Goal: Book appointment/travel/reservation

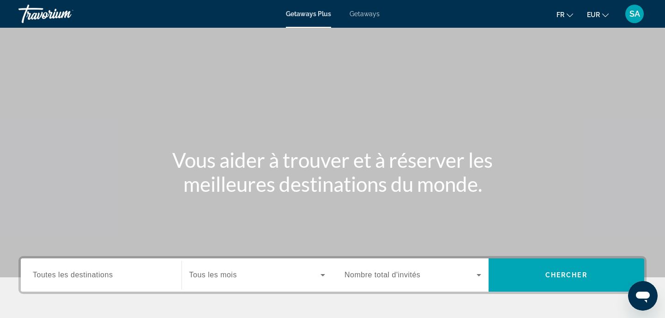
click at [371, 12] on span "Getaways" at bounding box center [365, 13] width 30 height 7
click at [131, 275] on input "Destination Toutes les destinations" at bounding box center [101, 275] width 137 height 11
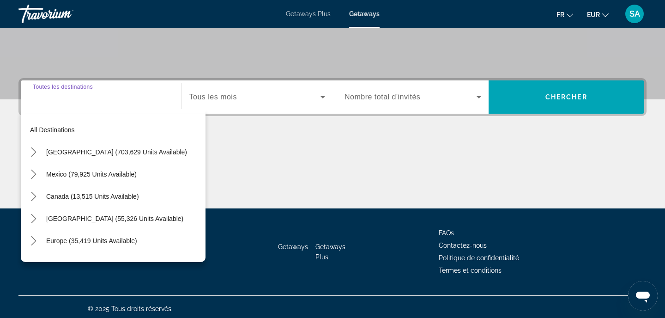
scroll to position [182, 0]
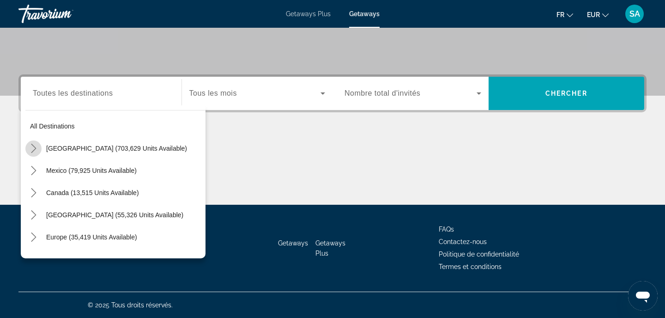
click at [33, 146] on icon "Toggle United States (703,629 units available) submenu" at bounding box center [33, 148] width 5 height 9
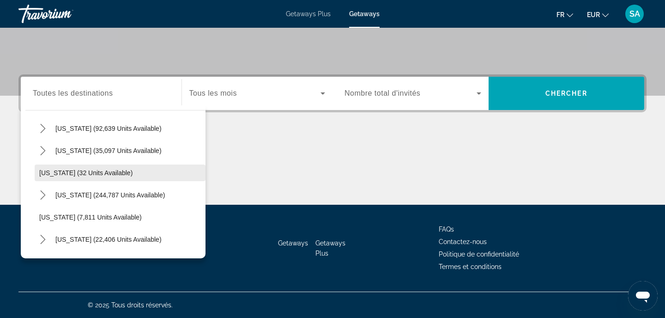
scroll to position [88, 0]
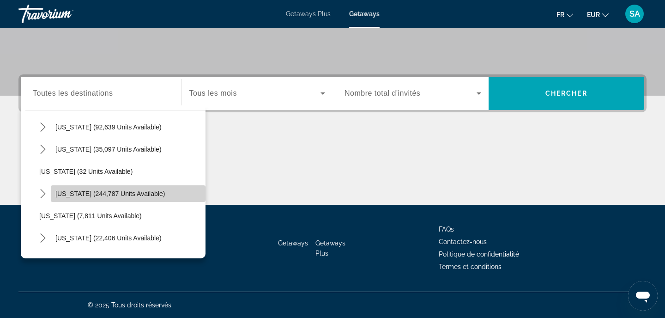
click at [119, 192] on span "[US_STATE] (244,787 units available)" at bounding box center [109, 193] width 109 height 7
type input "**********"
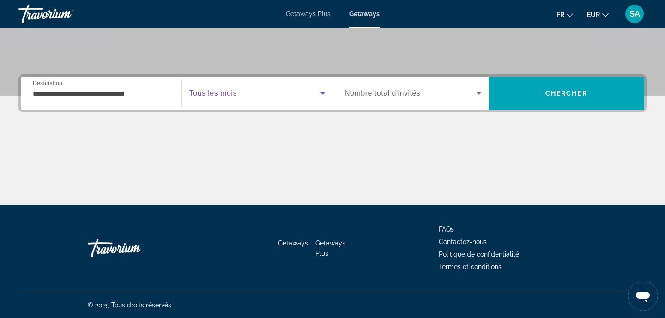
click at [249, 93] on span "Search widget" at bounding box center [255, 93] width 132 height 11
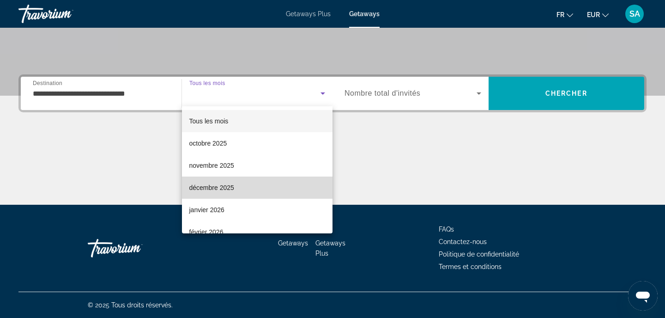
click at [218, 186] on span "décembre 2025" at bounding box center [211, 187] width 45 height 11
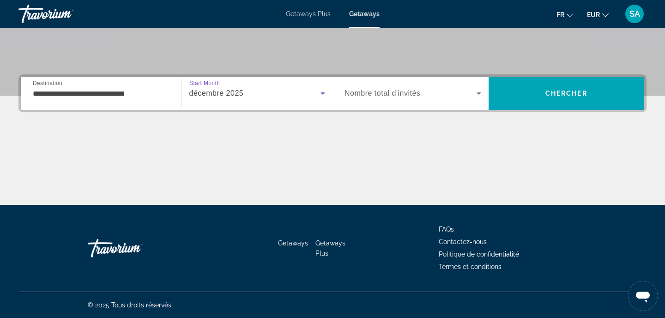
click at [415, 97] on span "Nombre total d'invités" at bounding box center [383, 93] width 76 height 8
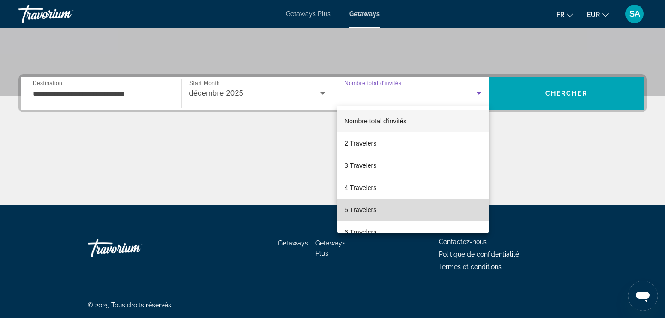
click at [370, 202] on mat-option "5 Travelers" at bounding box center [413, 210] width 152 height 22
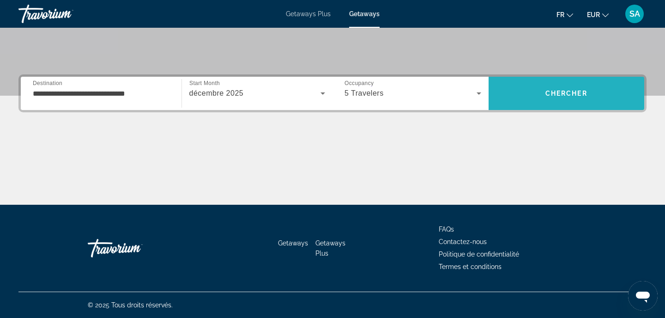
click at [527, 98] on span "Search" at bounding box center [567, 93] width 156 height 22
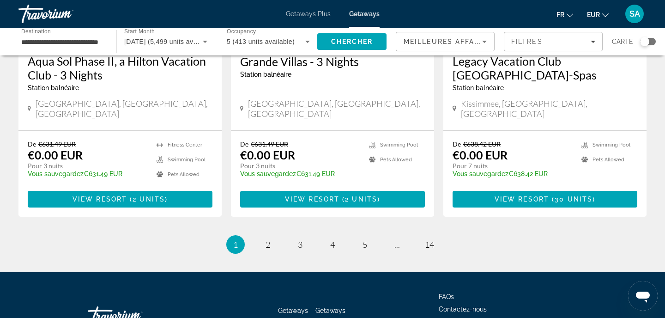
scroll to position [1232, 0]
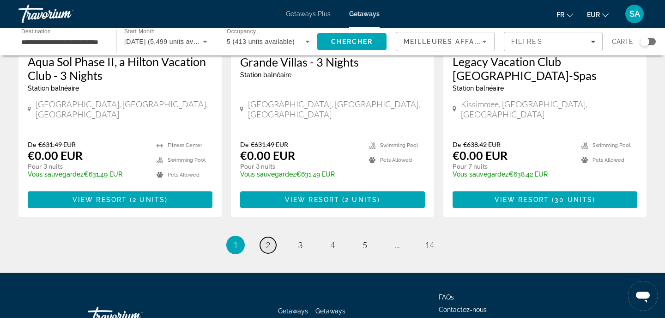
click at [267, 240] on span "2" at bounding box center [268, 245] width 5 height 10
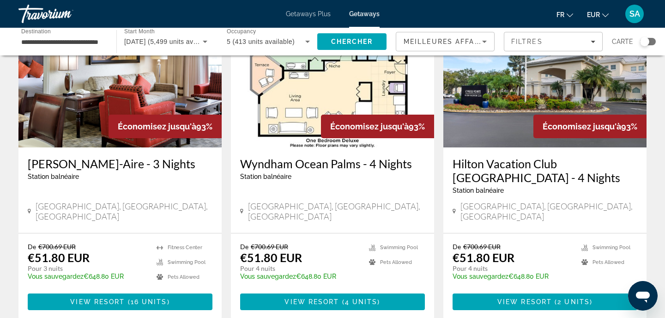
scroll to position [1103, 0]
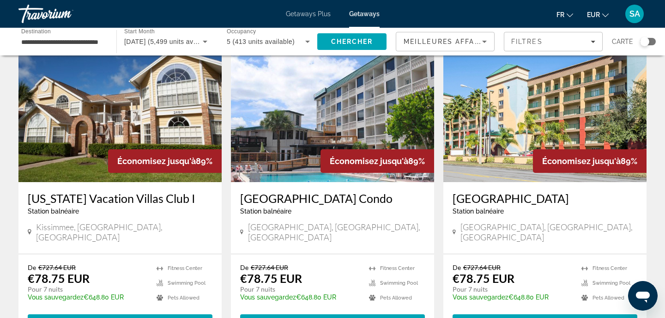
scroll to position [1094, 0]
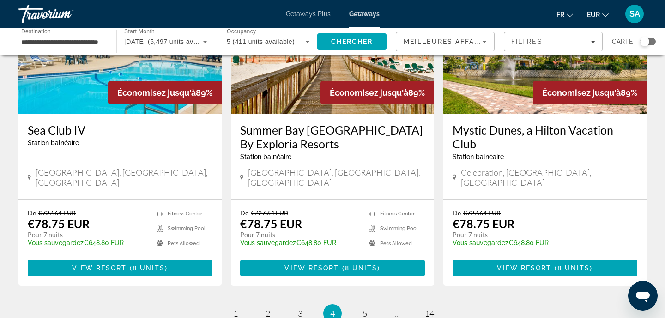
scroll to position [1140, 0]
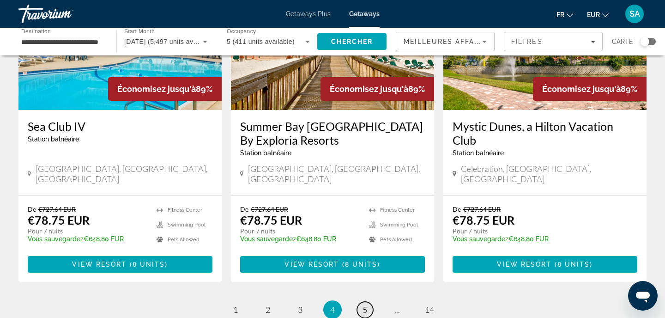
click at [364, 304] on span "5" at bounding box center [365, 309] width 5 height 10
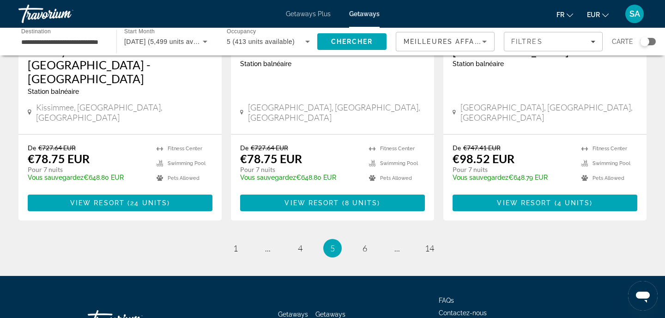
scroll to position [1203, 0]
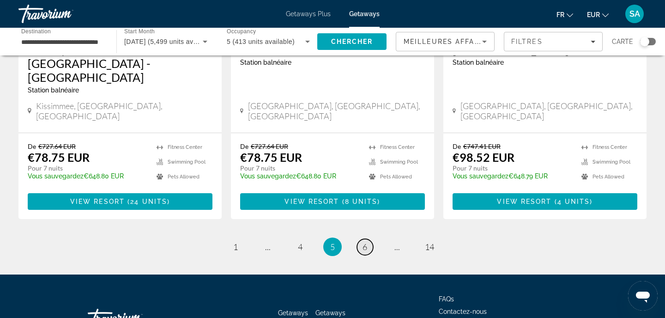
click at [364, 242] on span "6" at bounding box center [365, 247] width 5 height 10
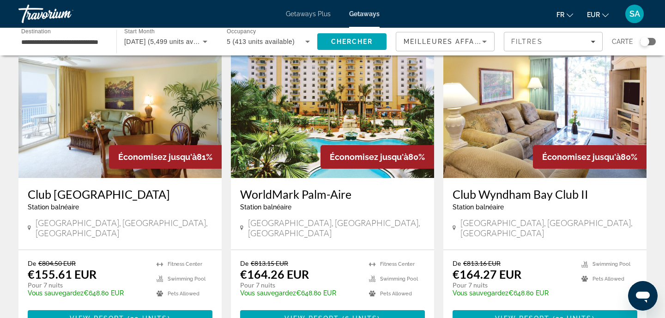
scroll to position [1076, 0]
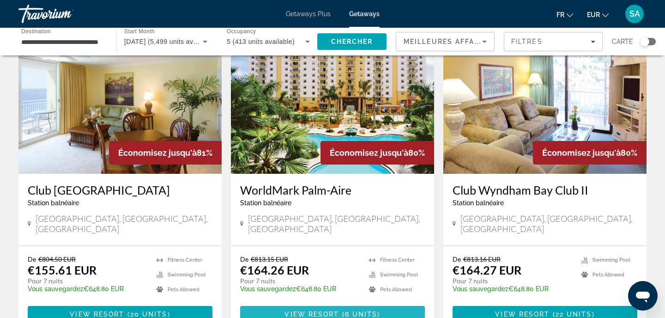
click at [348, 310] on span "6 units" at bounding box center [361, 313] width 33 height 7
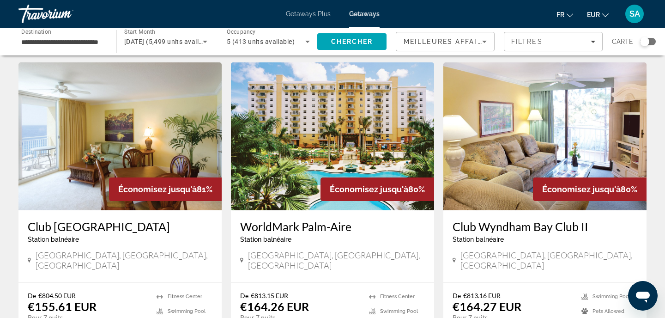
scroll to position [1104, 0]
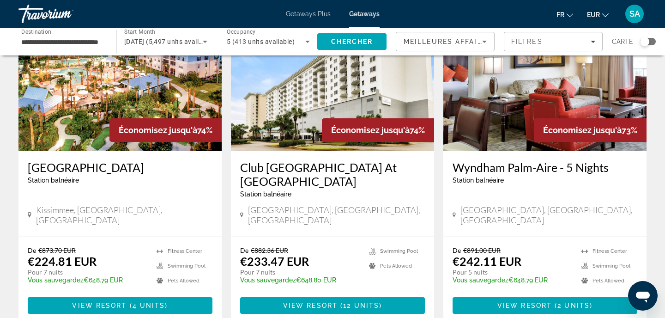
scroll to position [1115, 0]
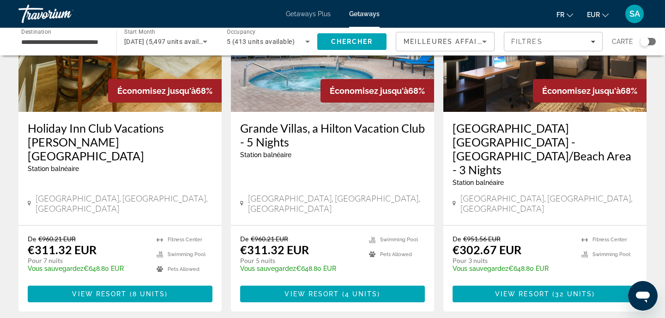
scroll to position [1128, 0]
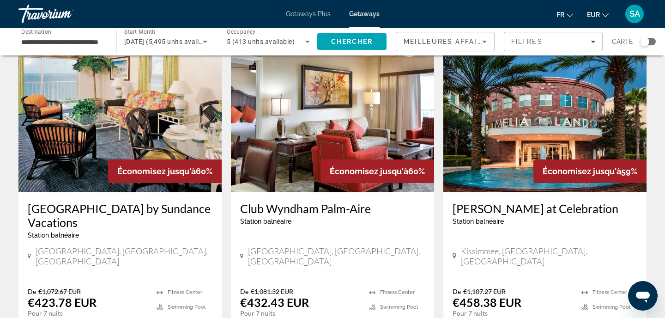
scroll to position [1072, 0]
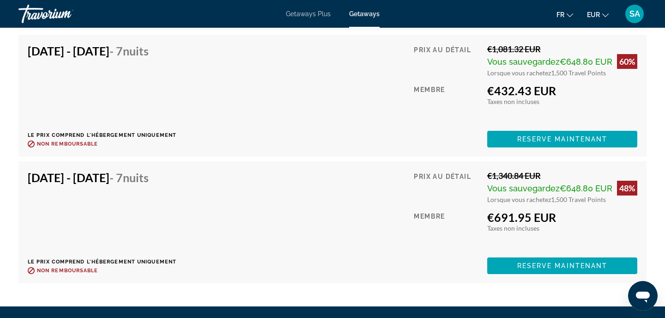
scroll to position [2163, 0]
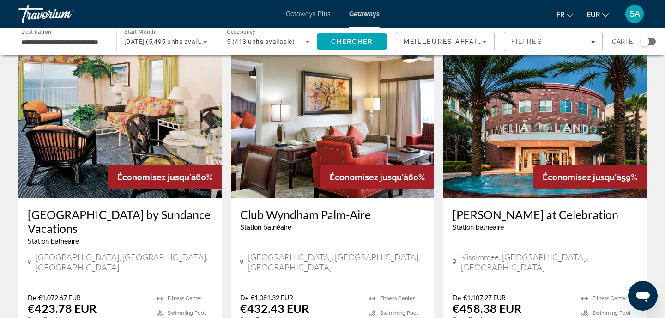
scroll to position [1065, 0]
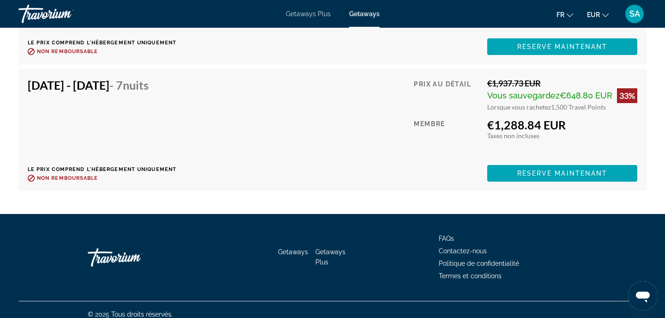
scroll to position [2623, 0]
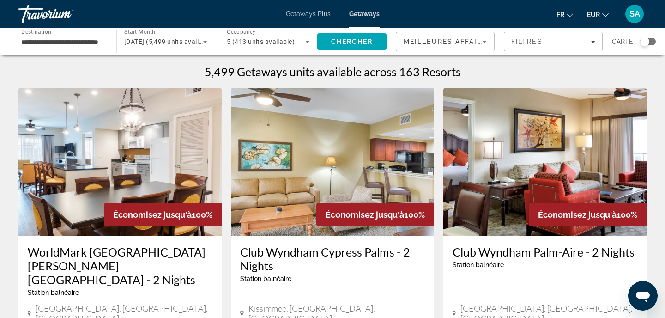
click at [312, 27] on mat-toolbar "Getaways Plus Getaways fr English Español Français Italiano Português русский E…" at bounding box center [332, 14] width 665 height 28
click at [73, 42] on input "**********" at bounding box center [62, 41] width 83 height 11
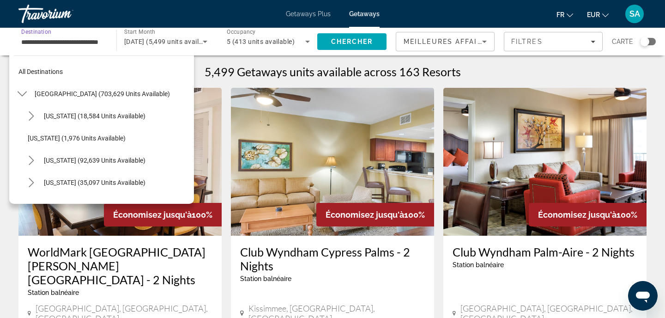
scroll to position [99, 0]
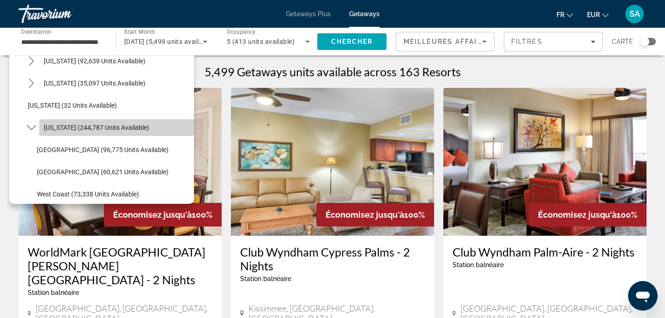
click at [55, 134] on span "Select destination: Florida (244,787 units available)" at bounding box center [116, 127] width 155 height 22
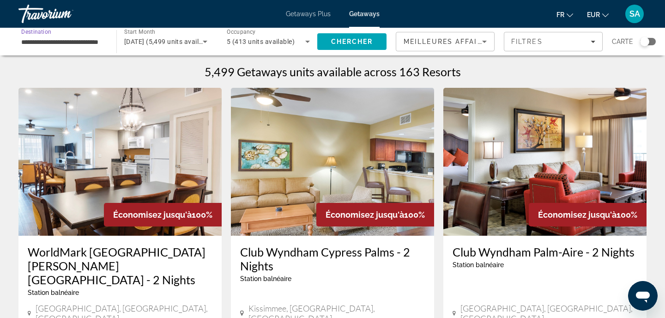
click at [159, 38] on span "[DATE] (5,499 units available)" at bounding box center [169, 41] width 90 height 7
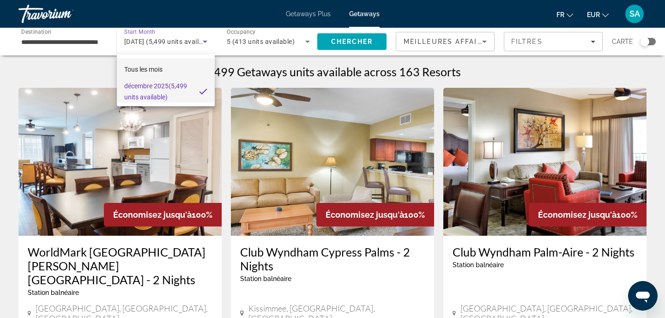
click at [147, 75] on mat-option "Tous les mois" at bounding box center [166, 69] width 98 height 22
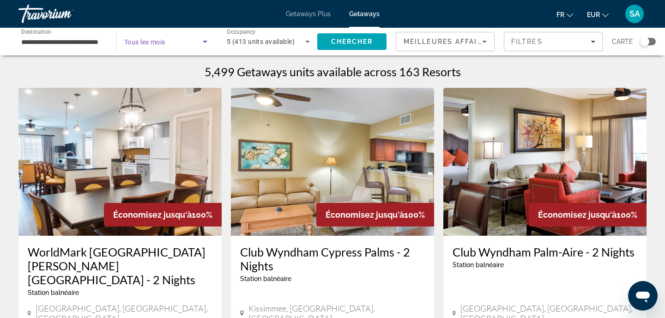
click at [206, 41] on icon "Search widget" at bounding box center [205, 41] width 11 height 11
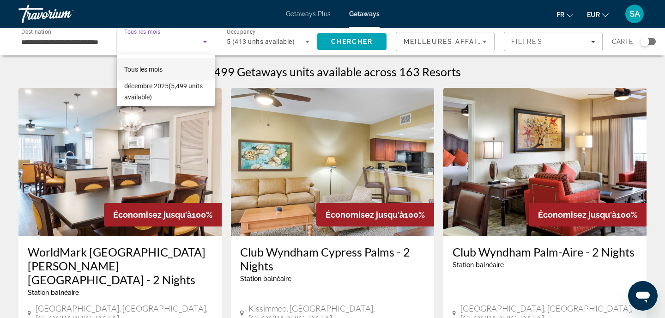
click at [51, 43] on div at bounding box center [332, 159] width 665 height 318
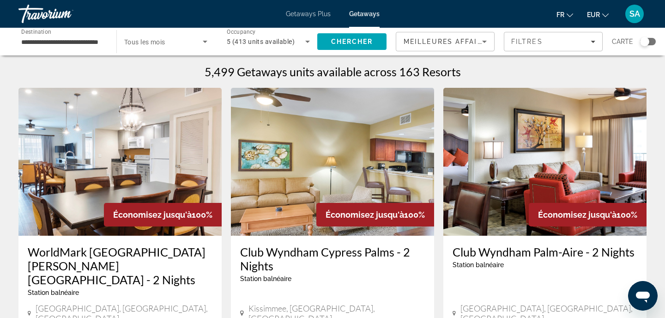
click at [51, 43] on input "**********" at bounding box center [62, 41] width 83 height 11
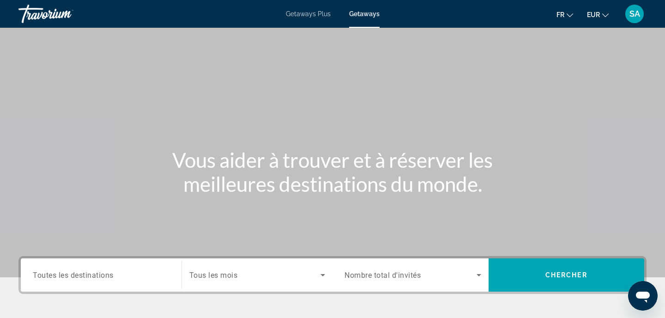
click at [123, 279] on input "Destination Toutes les destinations" at bounding box center [101, 275] width 137 height 11
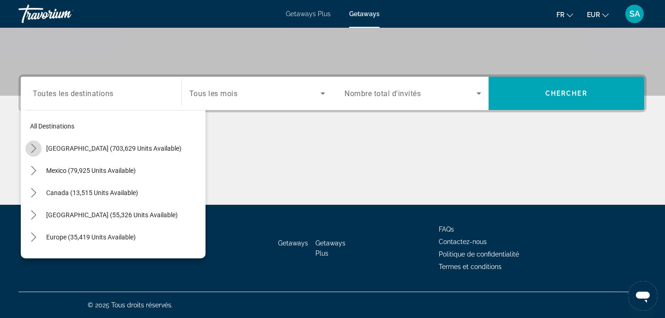
click at [35, 146] on icon "Toggle United States (703,629 units available) submenu" at bounding box center [33, 148] width 9 height 9
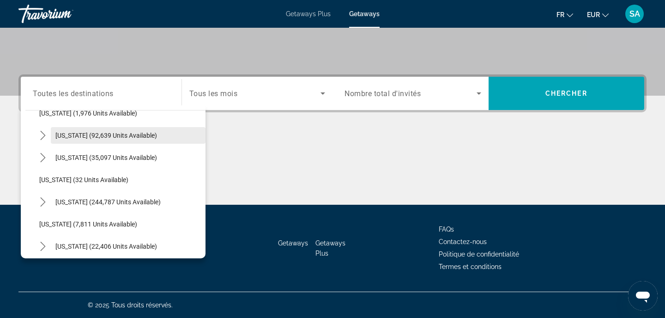
scroll to position [84, 0]
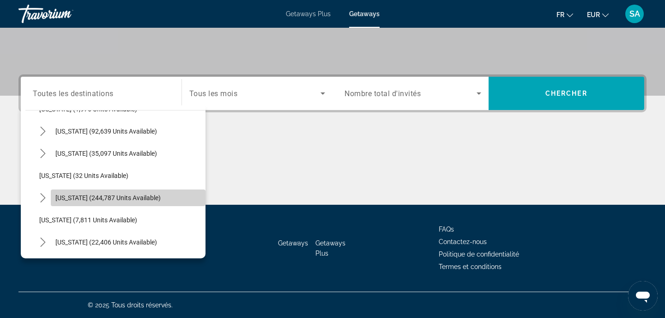
click at [89, 200] on span "[US_STATE] (244,787 units available)" at bounding box center [107, 197] width 105 height 7
type input "**********"
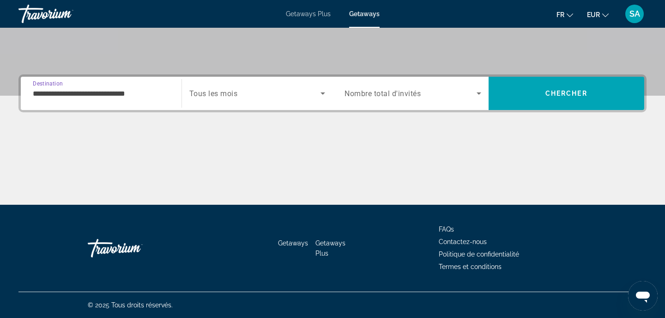
click at [216, 96] on span "Tous les mois" at bounding box center [213, 93] width 48 height 9
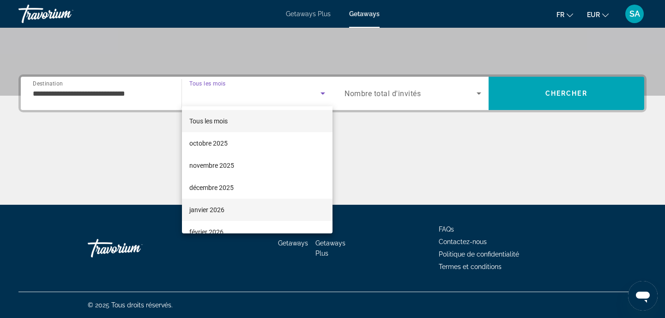
click at [215, 210] on span "janvier 2026" at bounding box center [206, 209] width 35 height 11
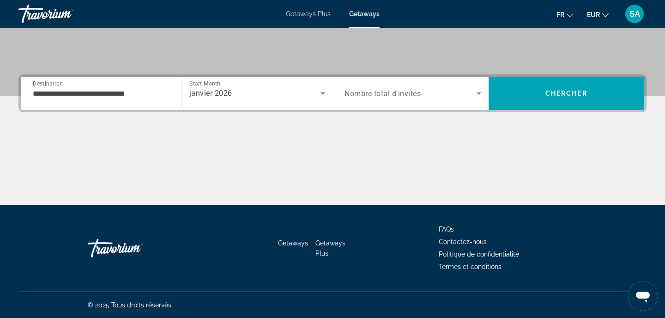
click at [406, 91] on span "Nombre total d'invités" at bounding box center [383, 93] width 76 height 9
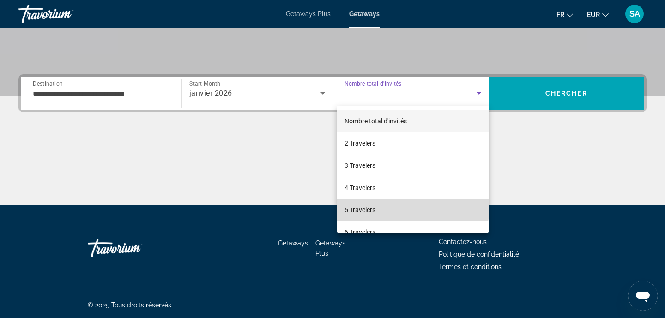
click at [374, 200] on mat-option "5 Travelers" at bounding box center [413, 210] width 152 height 22
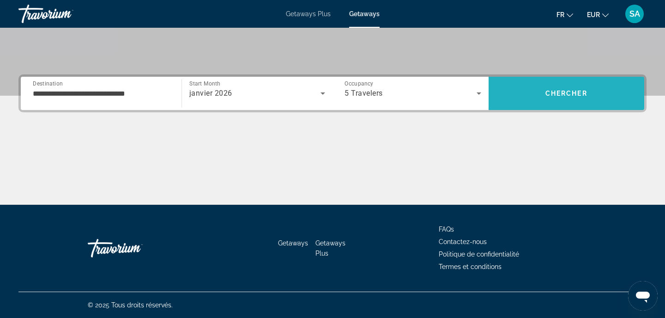
click at [526, 100] on span "Search" at bounding box center [567, 93] width 156 height 22
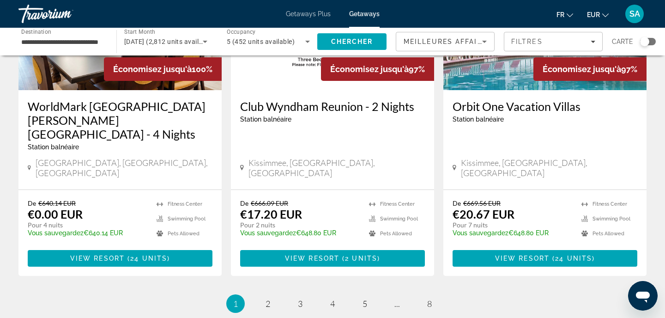
scroll to position [1192, 0]
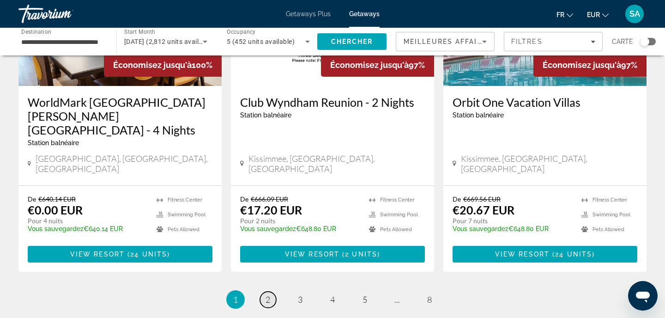
click at [267, 294] on span "2" at bounding box center [268, 299] width 5 height 10
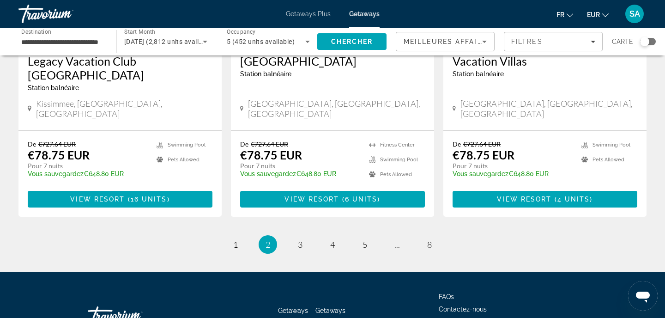
scroll to position [1232, 0]
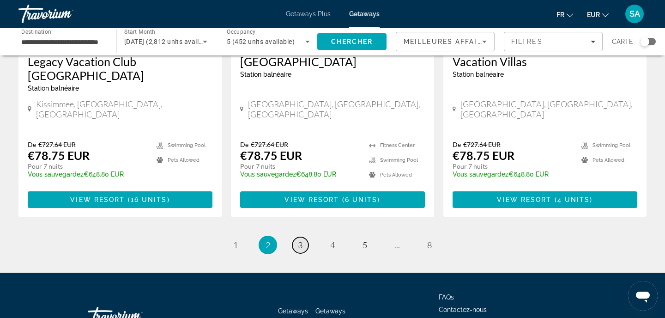
click at [300, 240] on span "3" at bounding box center [300, 245] width 5 height 10
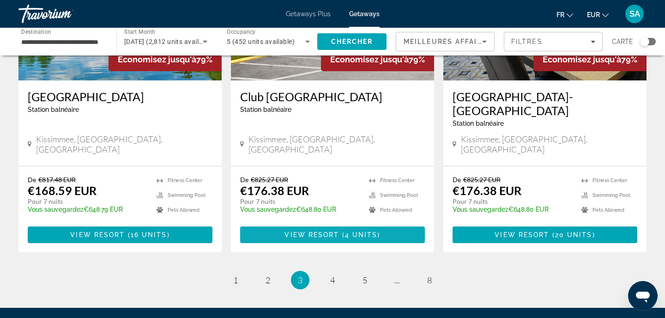
scroll to position [1195, 0]
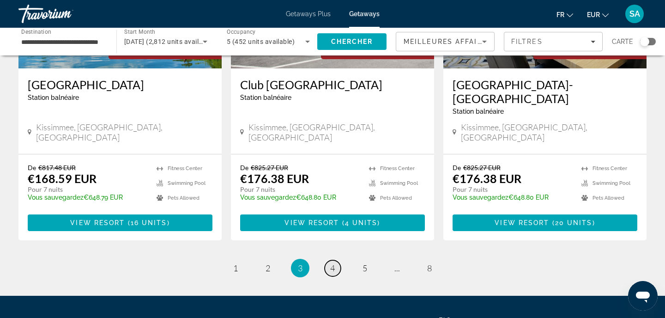
click at [330, 263] on span "4" at bounding box center [332, 268] width 5 height 10
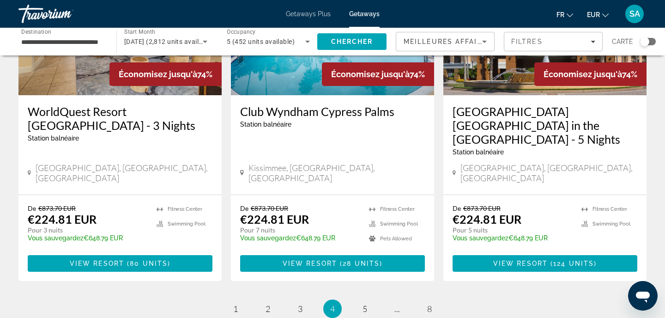
scroll to position [1158, 0]
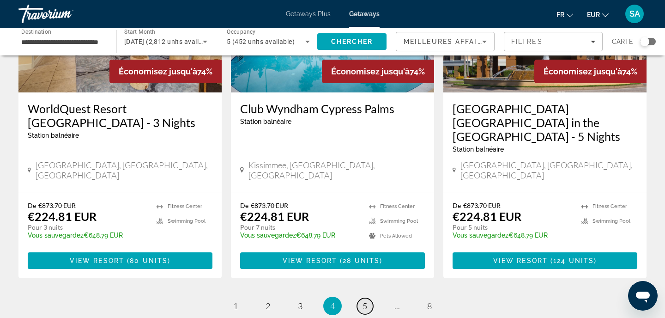
click at [358, 298] on link "page 5" at bounding box center [365, 306] width 16 height 16
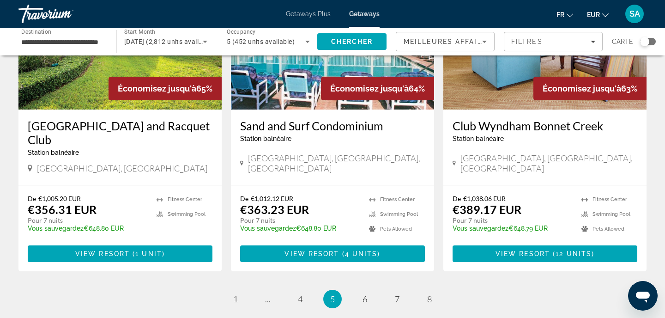
scroll to position [1131, 0]
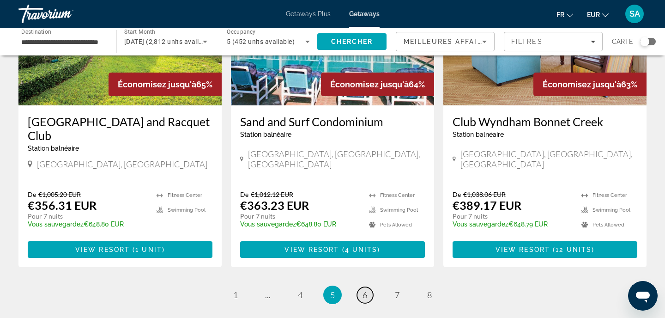
click at [364, 287] on link "page 6" at bounding box center [365, 295] width 16 height 16
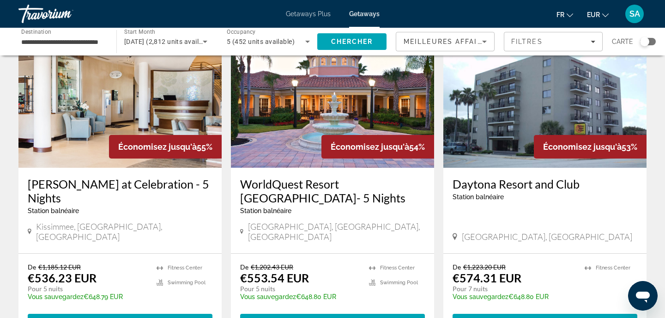
scroll to position [1088, 0]
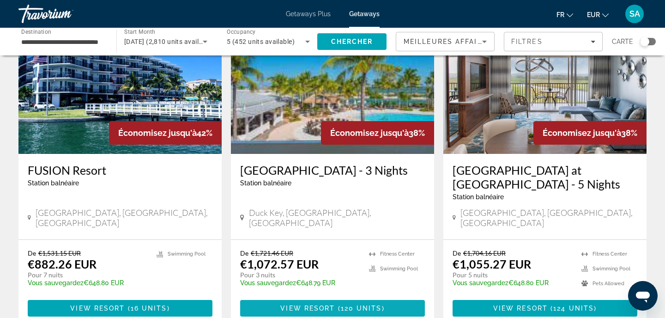
scroll to position [1101, 0]
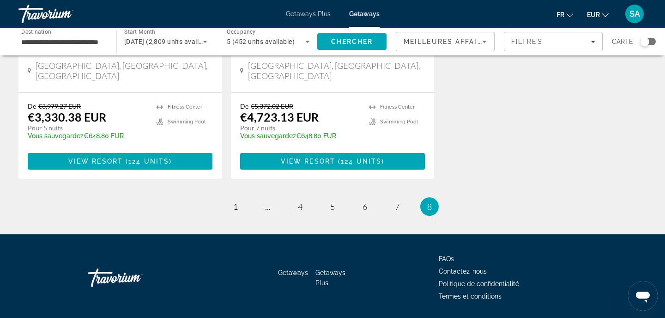
scroll to position [904, 0]
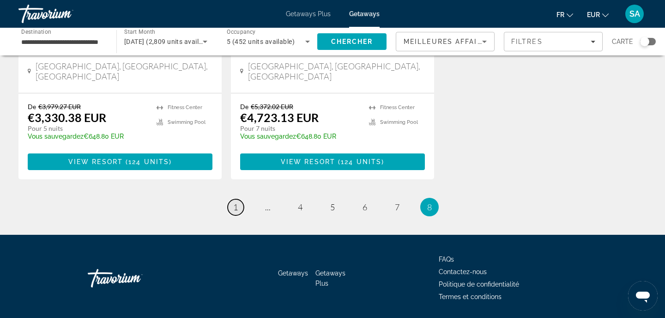
click at [237, 202] on span "1" at bounding box center [235, 207] width 5 height 10
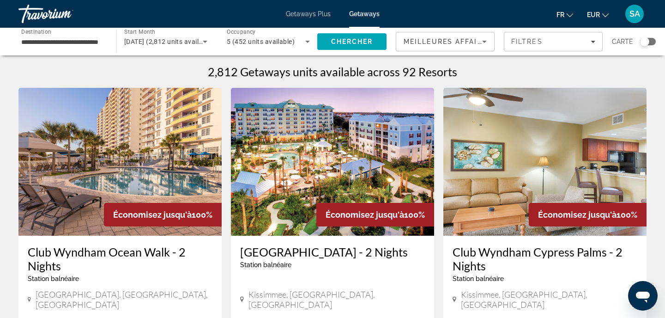
click at [262, 41] on span "5 (452 units available)" at bounding box center [261, 41] width 68 height 7
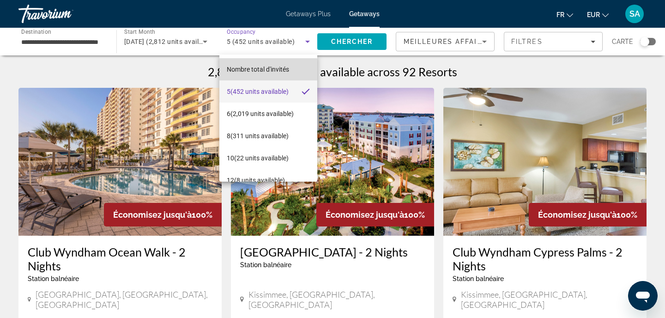
click at [255, 72] on span "Nombre total d'invités" at bounding box center [258, 69] width 62 height 7
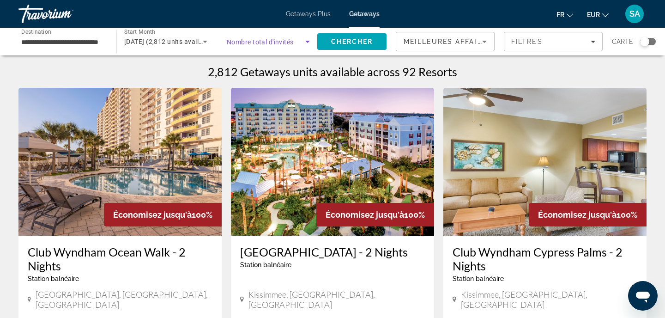
click at [280, 33] on div "Search widget" at bounding box center [268, 42] width 83 height 26
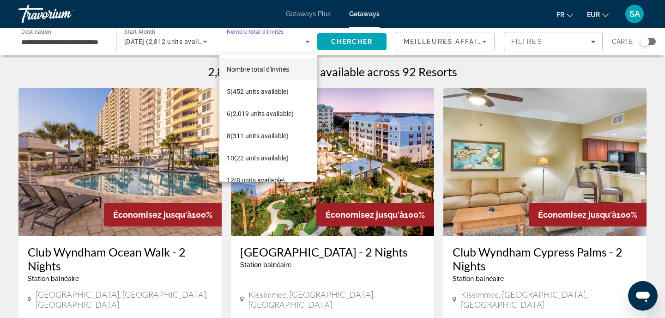
click at [370, 12] on div at bounding box center [332, 159] width 665 height 318
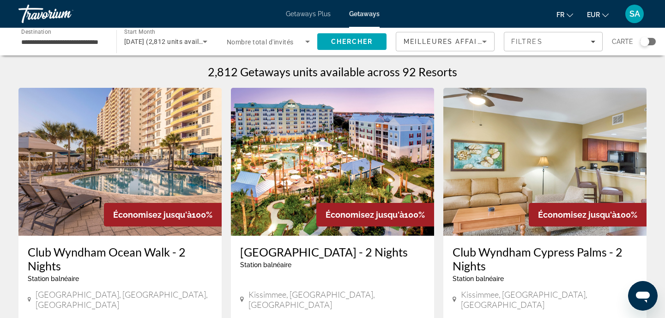
click at [370, 12] on span "Getaways" at bounding box center [364, 13] width 30 height 7
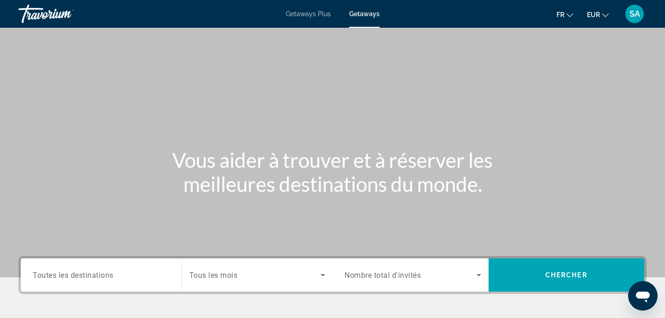
click at [74, 282] on div "Search widget" at bounding box center [101, 275] width 137 height 26
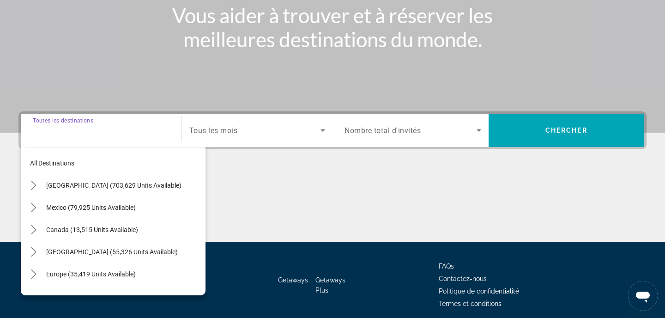
scroll to position [182, 0]
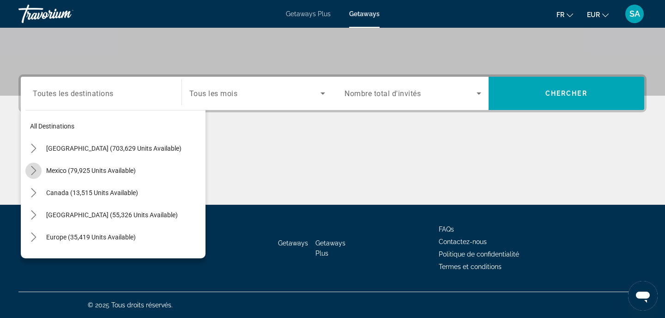
click at [36, 170] on icon "Toggle Mexico (79,925 units available) submenu" at bounding box center [33, 170] width 9 height 9
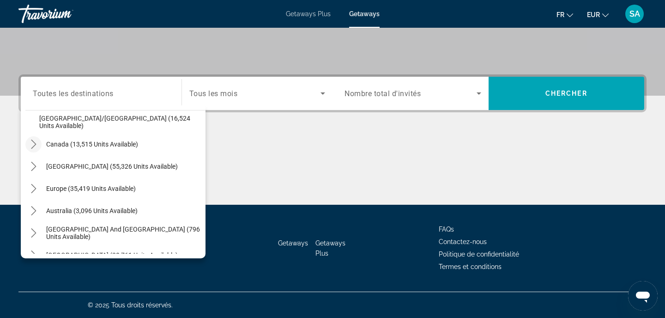
scroll to position [293, 0]
click at [36, 143] on icon "Toggle Canada (13,515 units available) submenu" at bounding box center [33, 143] width 9 height 9
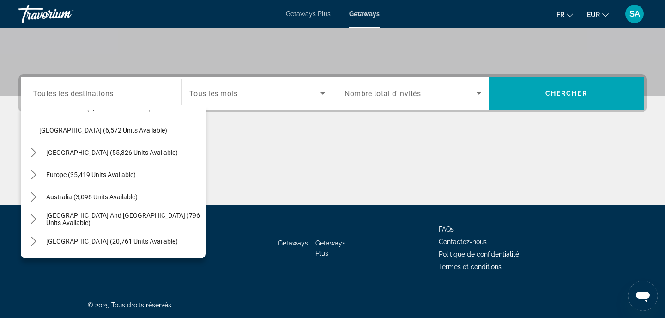
scroll to position [352, 0]
